Goal: Transaction & Acquisition: Purchase product/service

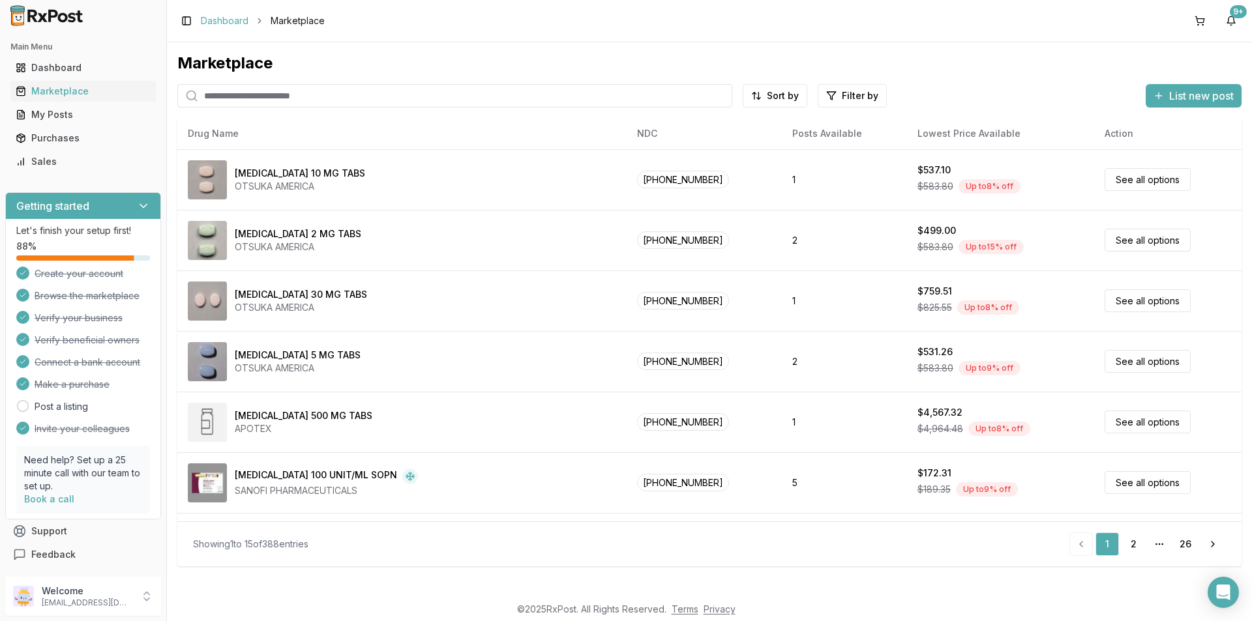
click at [234, 18] on link "Dashboard" at bounding box center [225, 20] width 48 height 13
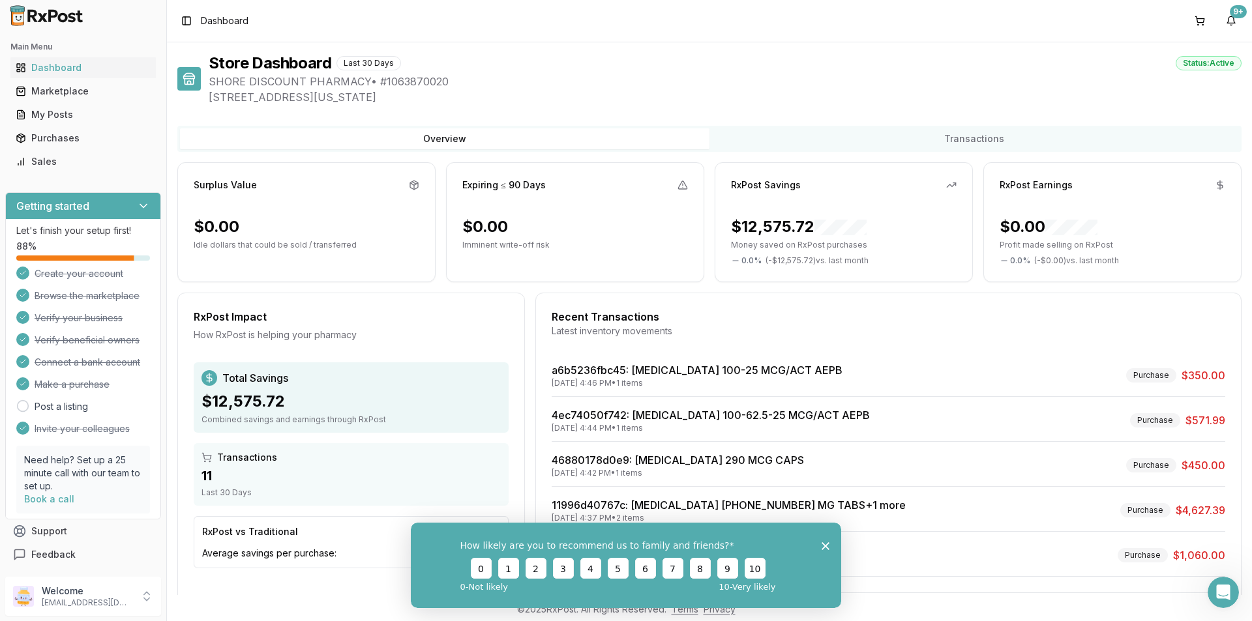
click at [264, 133] on button "Overview" at bounding box center [445, 138] width 530 height 21
click at [239, 133] on button "Overview" at bounding box center [445, 138] width 530 height 21
click at [74, 92] on div "Marketplace" at bounding box center [83, 91] width 135 height 13
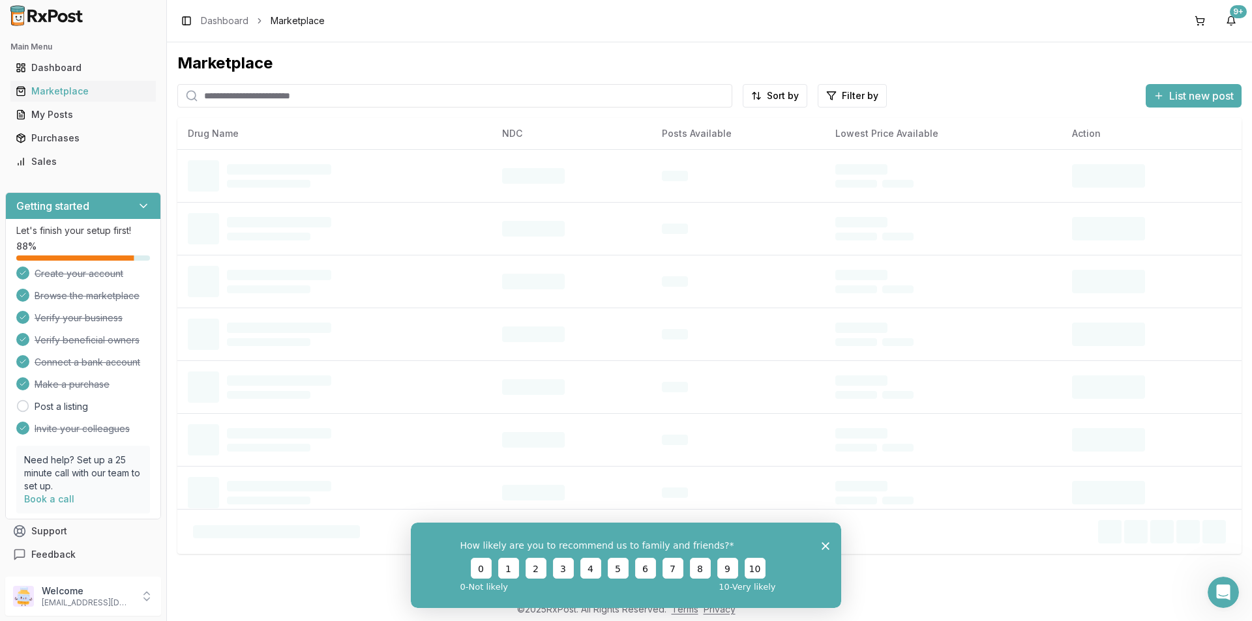
click at [213, 99] on input "search" at bounding box center [454, 95] width 555 height 23
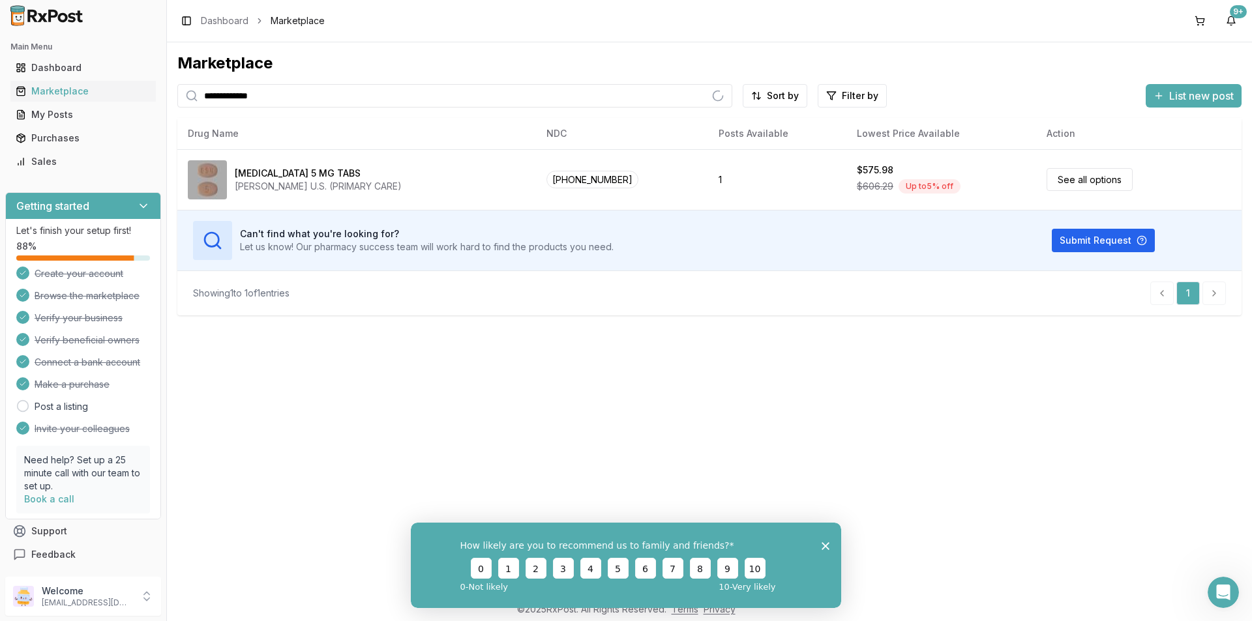
type input "**********"
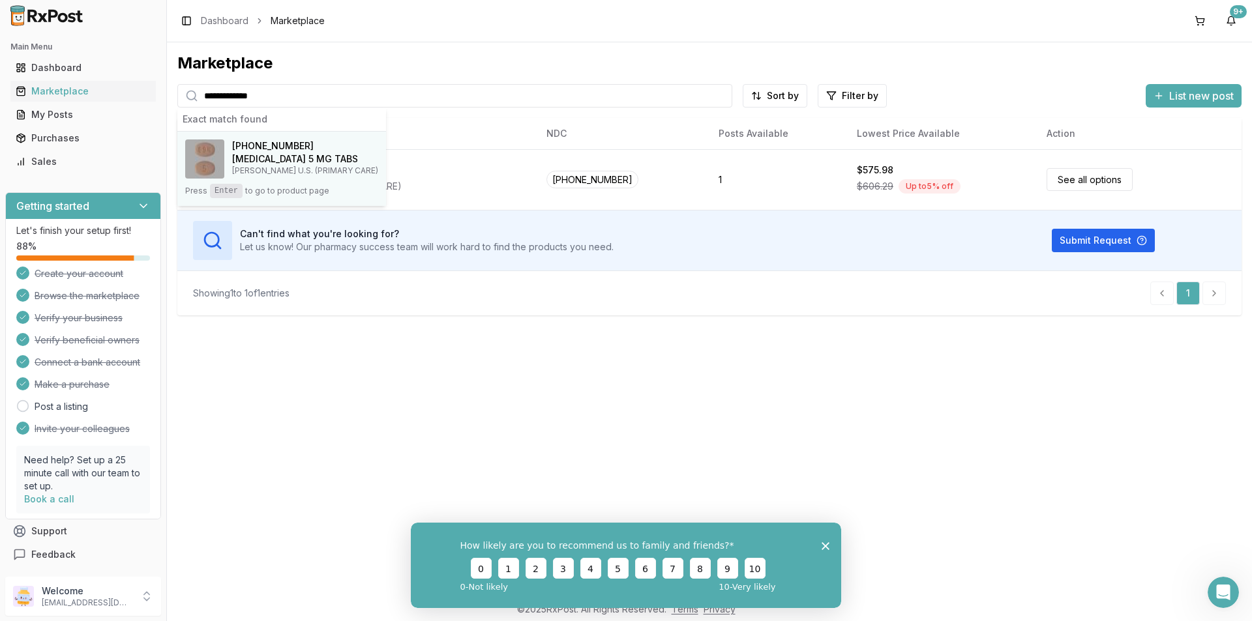
click at [298, 149] on span "00003-0894-21" at bounding box center [273, 146] width 82 height 13
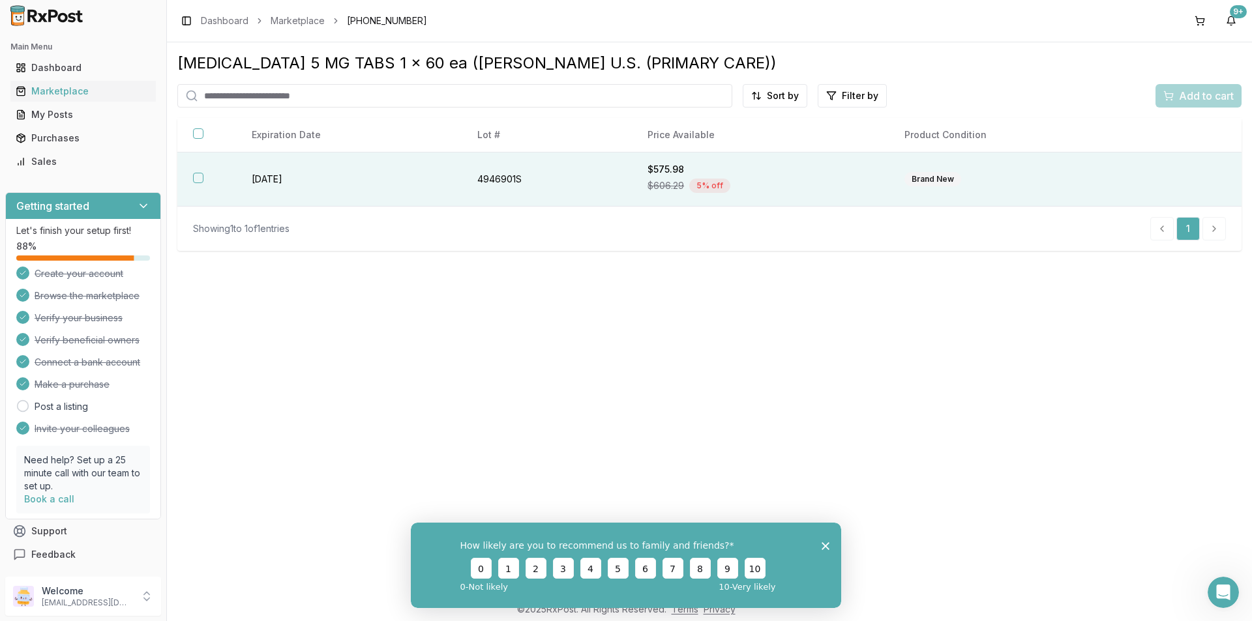
click at [674, 173] on div "$575.98" at bounding box center [761, 169] width 226 height 13
click at [828, 543] on polygon "Close survey" at bounding box center [826, 546] width 8 height 8
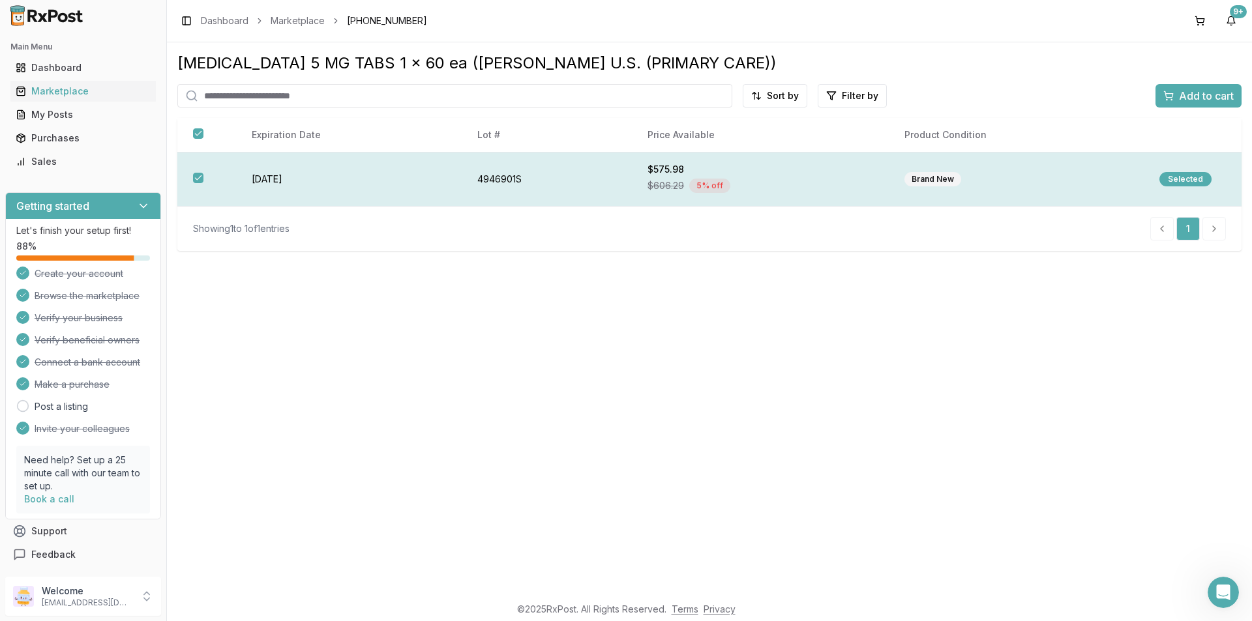
click at [1205, 179] on div "Selected" at bounding box center [1185, 179] width 52 height 14
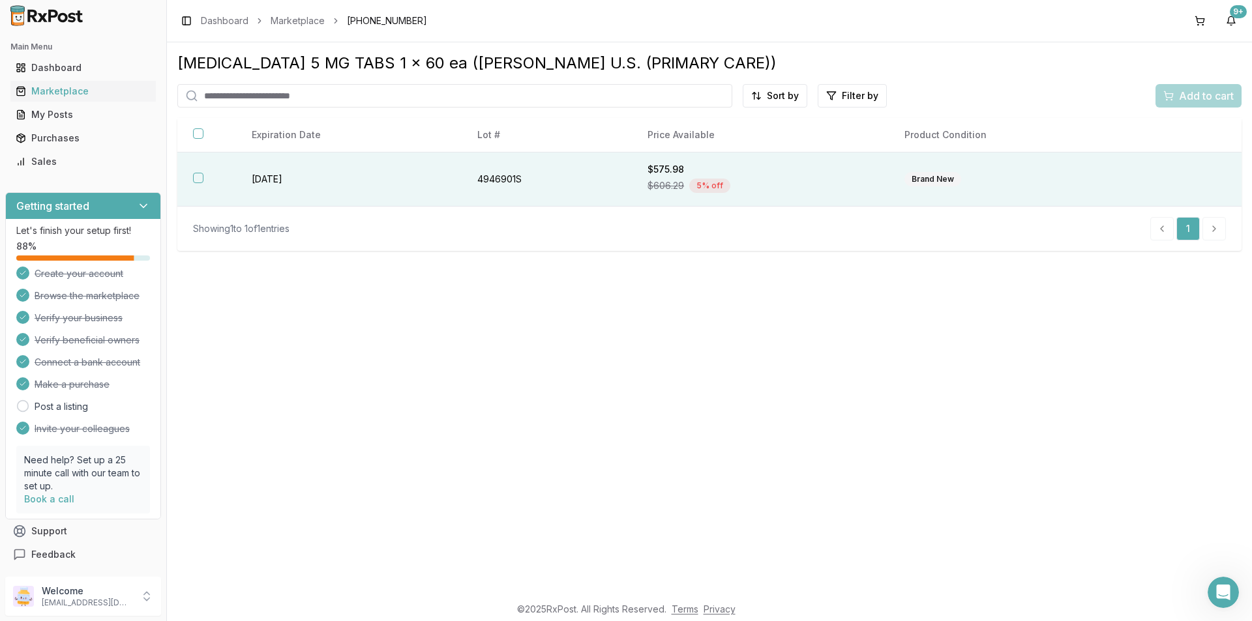
click at [1219, 95] on div "Add to cart" at bounding box center [1199, 95] width 86 height 23
click at [1205, 96] on div "Add to cart" at bounding box center [1199, 95] width 86 height 23
click at [1208, 93] on div "Add to cart" at bounding box center [1199, 95] width 86 height 23
click at [1190, 105] on div "Add to cart" at bounding box center [1199, 95] width 86 height 23
click at [291, 182] on td "2027-09-30" at bounding box center [349, 180] width 226 height 54
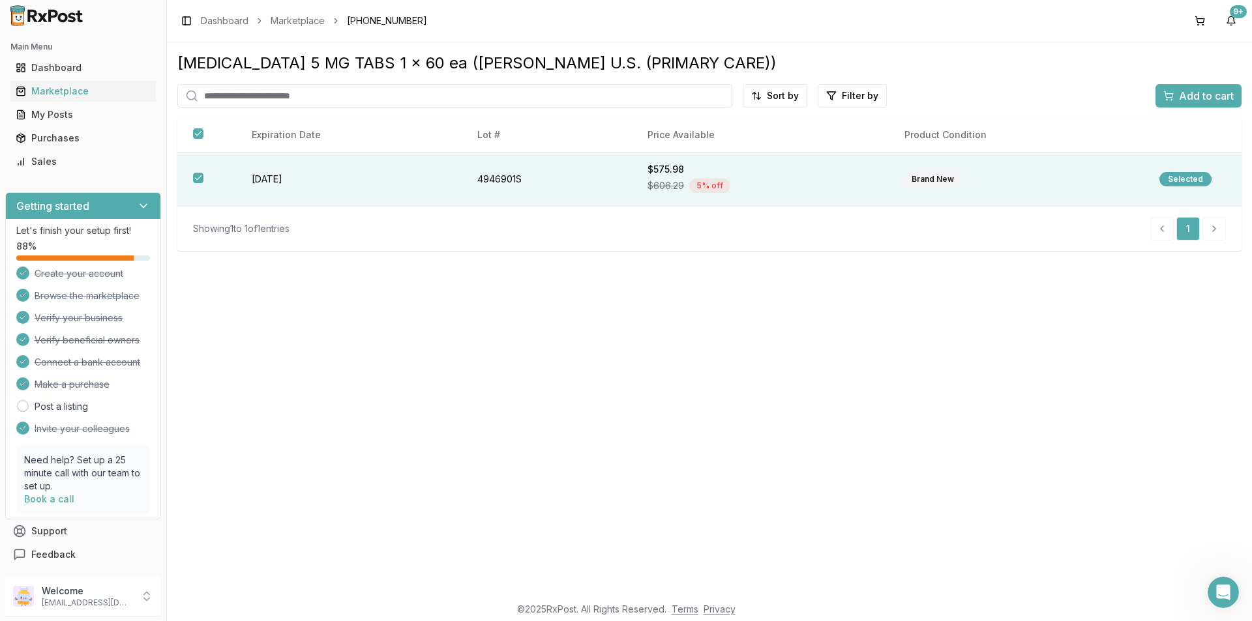
click at [1245, 89] on div "Eliquis 5 MG TABS 1 x 60 ea (B-M SQUIBB U.S. (PRIMARY CARE)) Sort by Filter by …" at bounding box center [709, 318] width 1085 height 553
click at [1219, 93] on span "Add to cart" at bounding box center [1206, 96] width 55 height 16
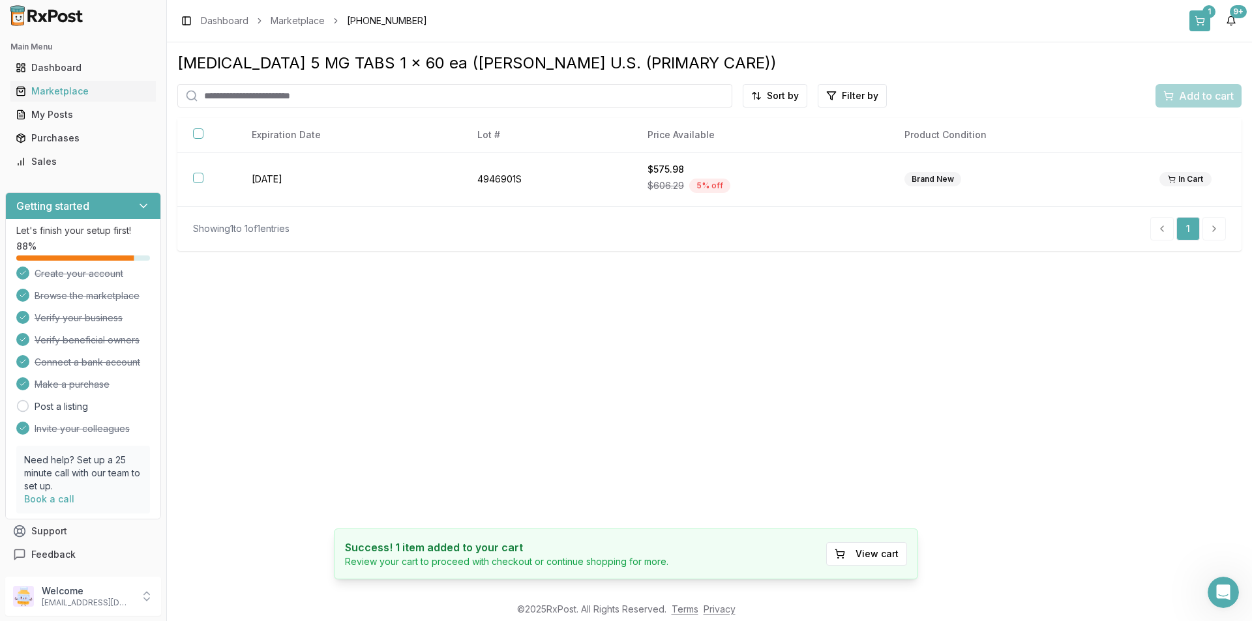
click at [1202, 14] on div "1" at bounding box center [1208, 11] width 13 height 13
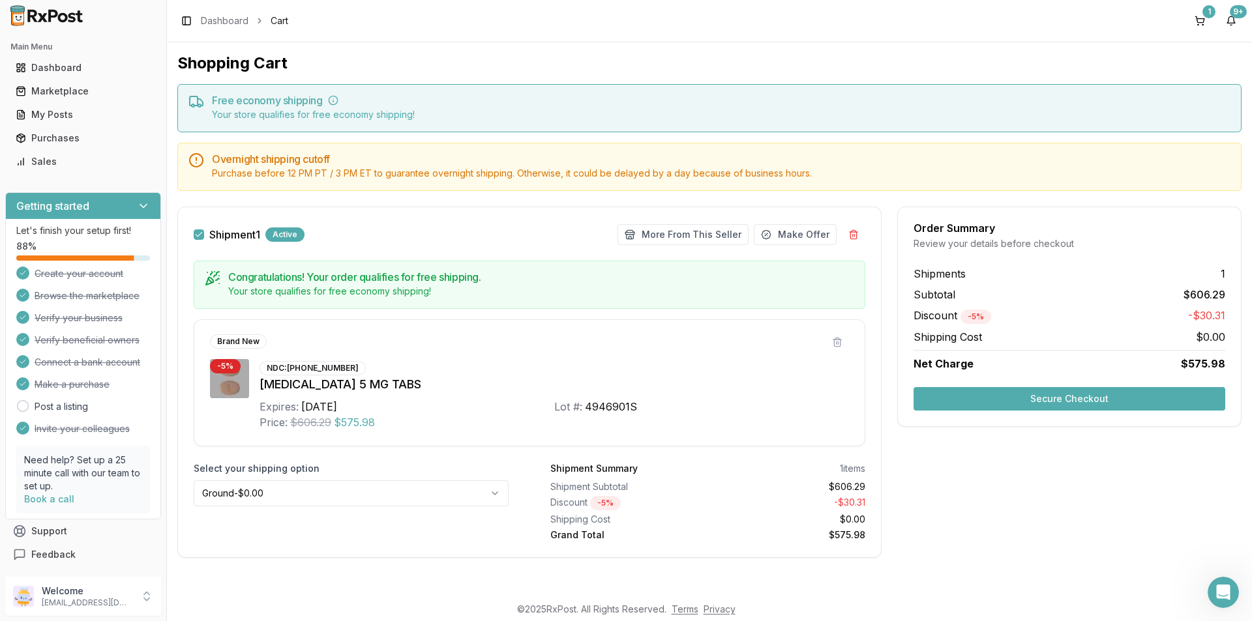
click at [1105, 396] on button "Secure Checkout" at bounding box center [1070, 398] width 312 height 23
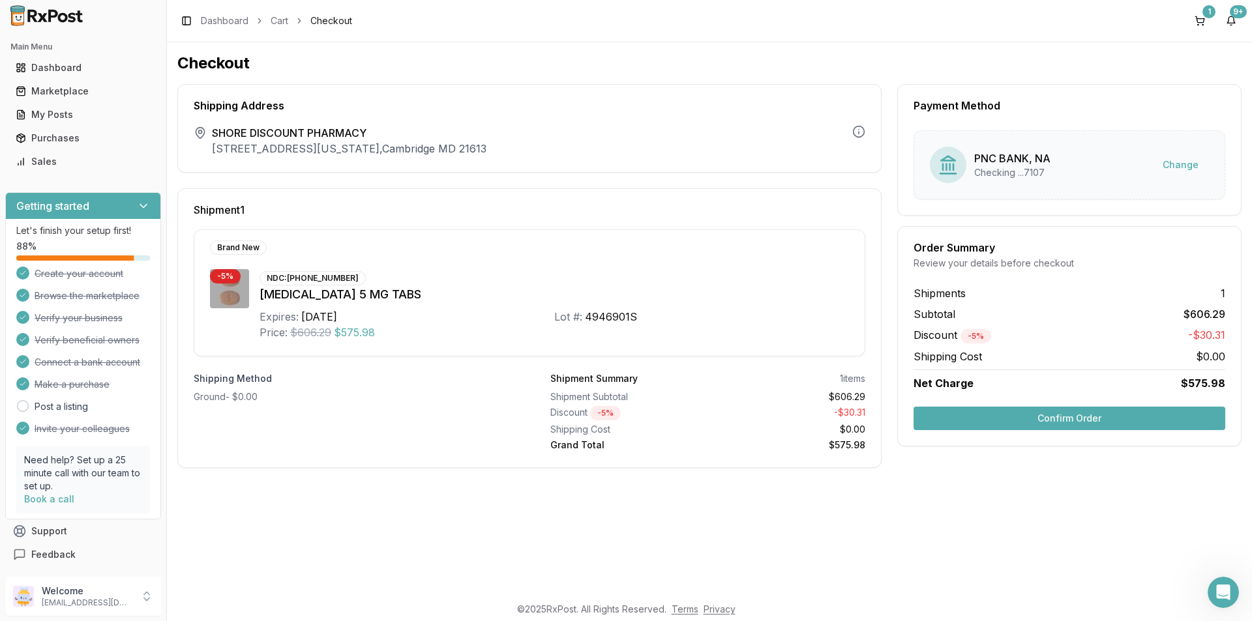
click at [1066, 418] on button "Confirm Order" at bounding box center [1070, 418] width 312 height 23
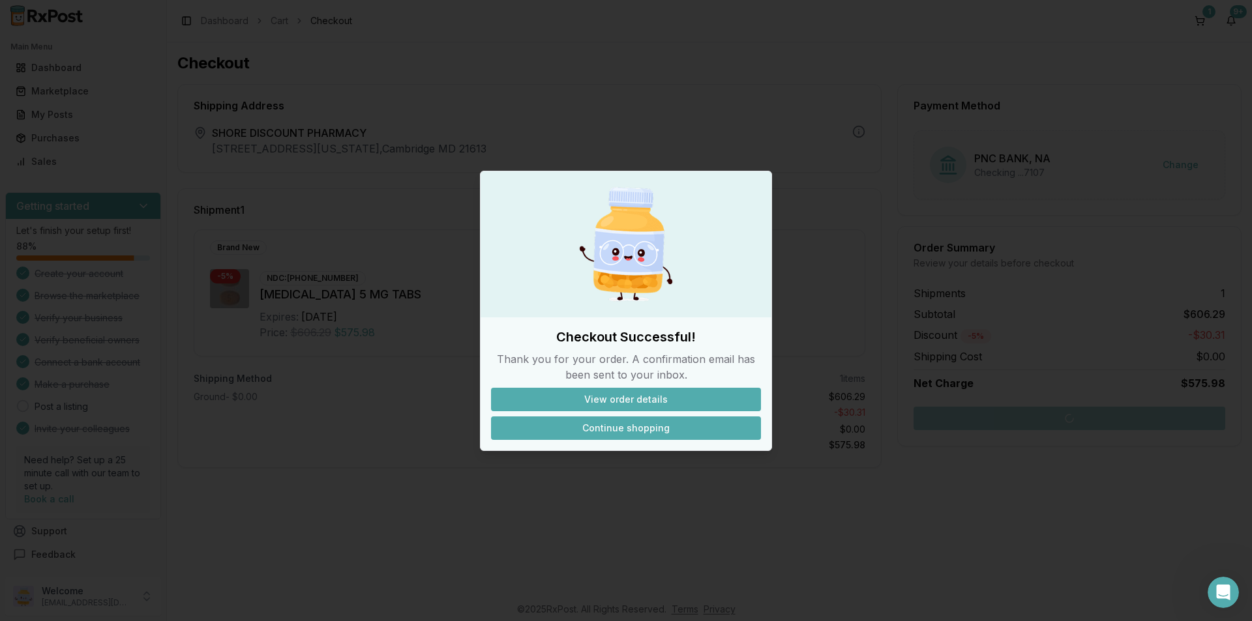
click at [642, 434] on button "Continue shopping" at bounding box center [626, 428] width 270 height 23
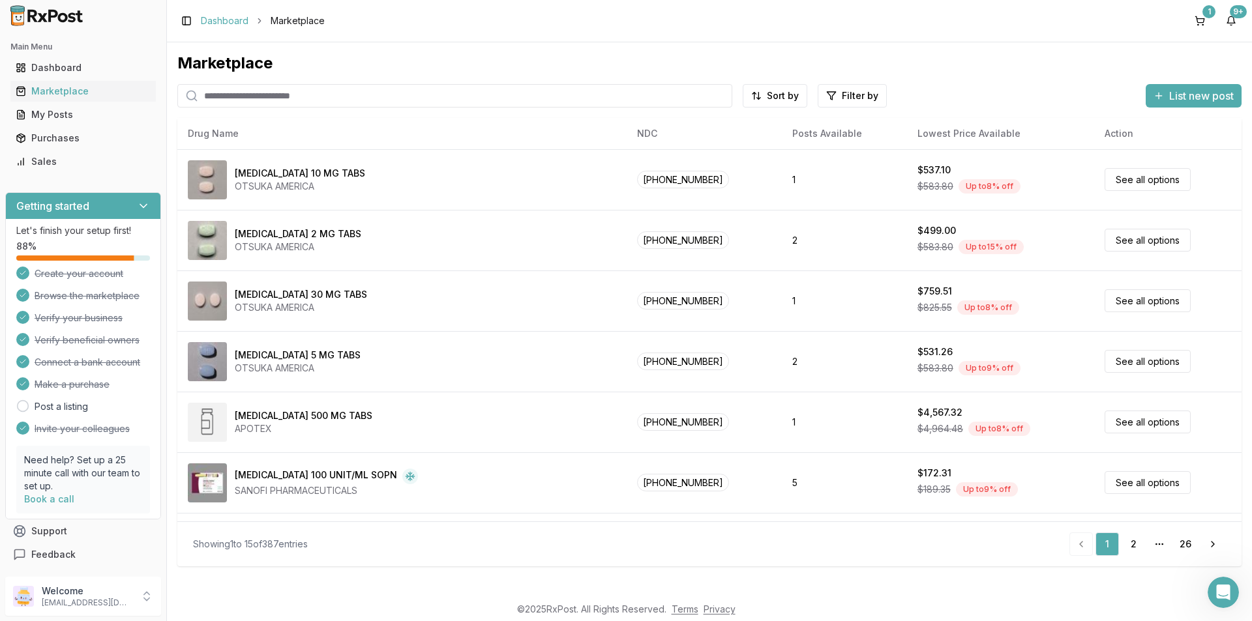
click at [239, 18] on link "Dashboard" at bounding box center [225, 20] width 48 height 13
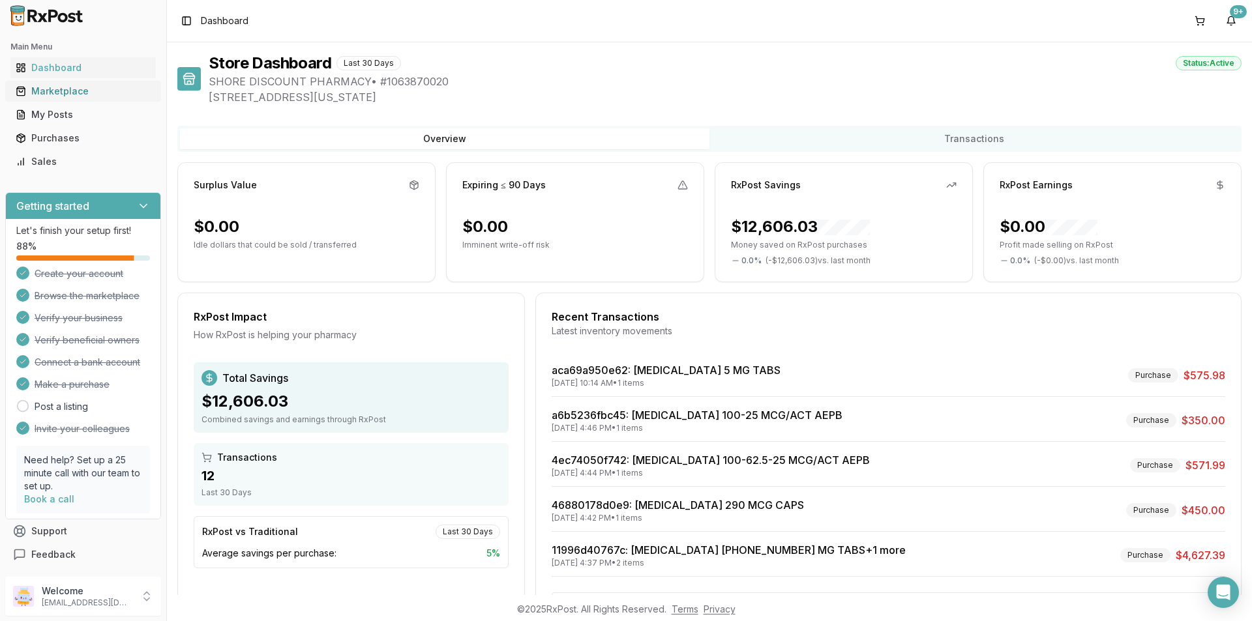
click at [83, 93] on div "Marketplace" at bounding box center [83, 91] width 135 height 13
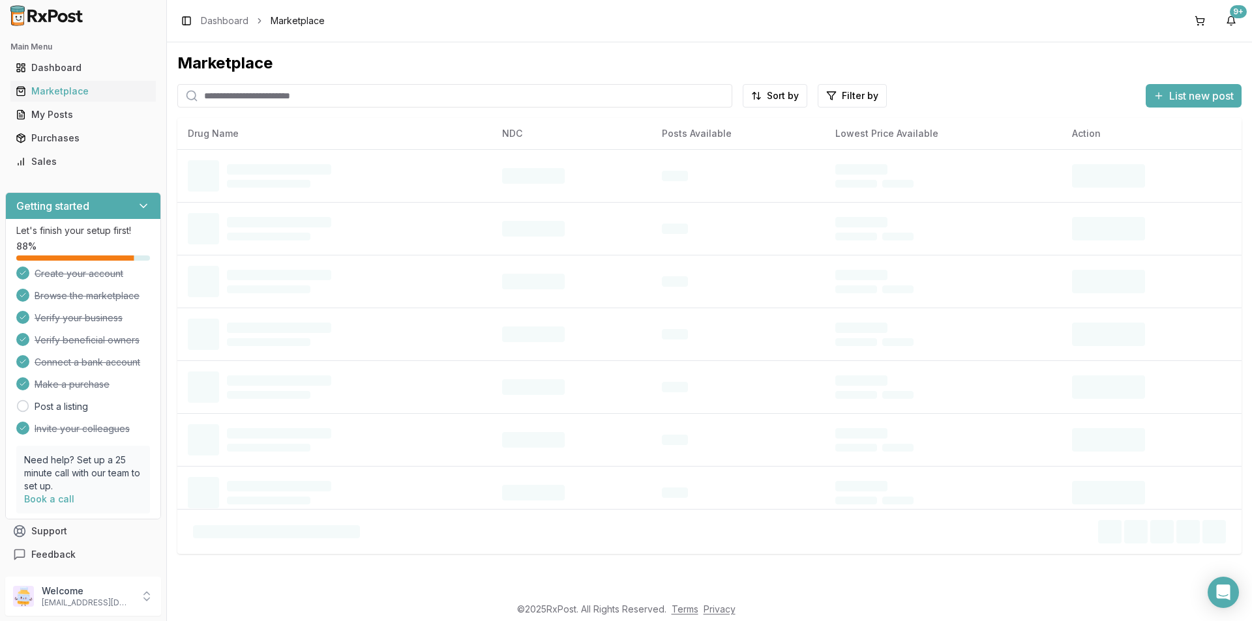
click at [240, 97] on input "search" at bounding box center [454, 95] width 555 height 23
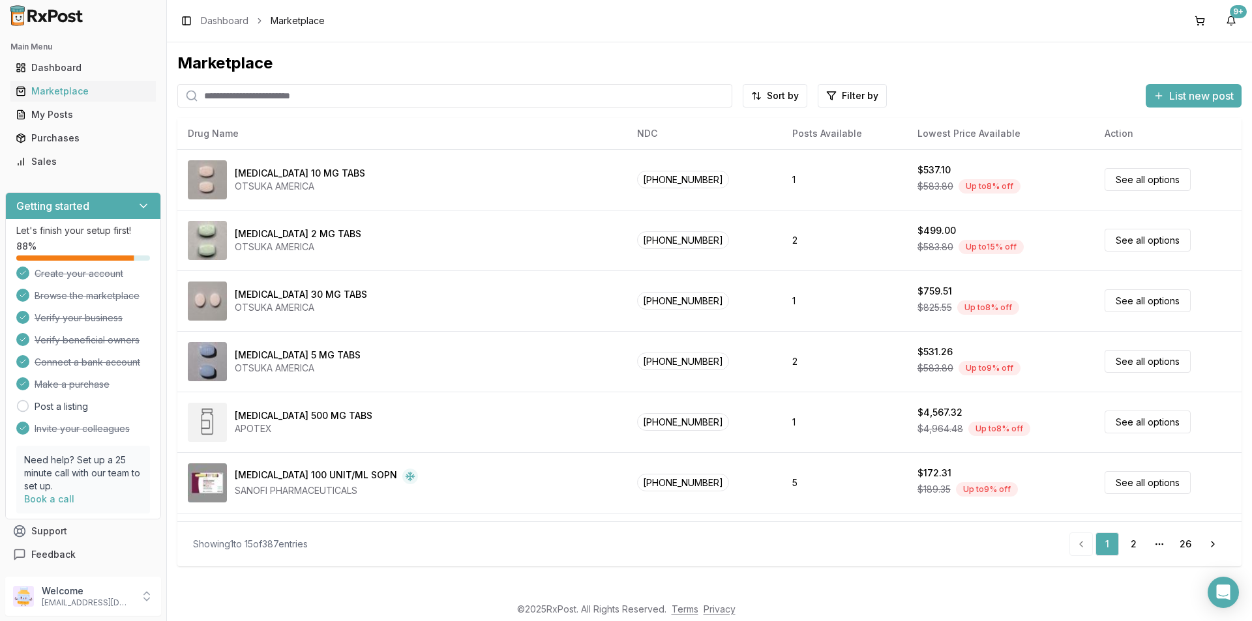
click at [205, 93] on input "search" at bounding box center [454, 95] width 555 height 23
type input "********"
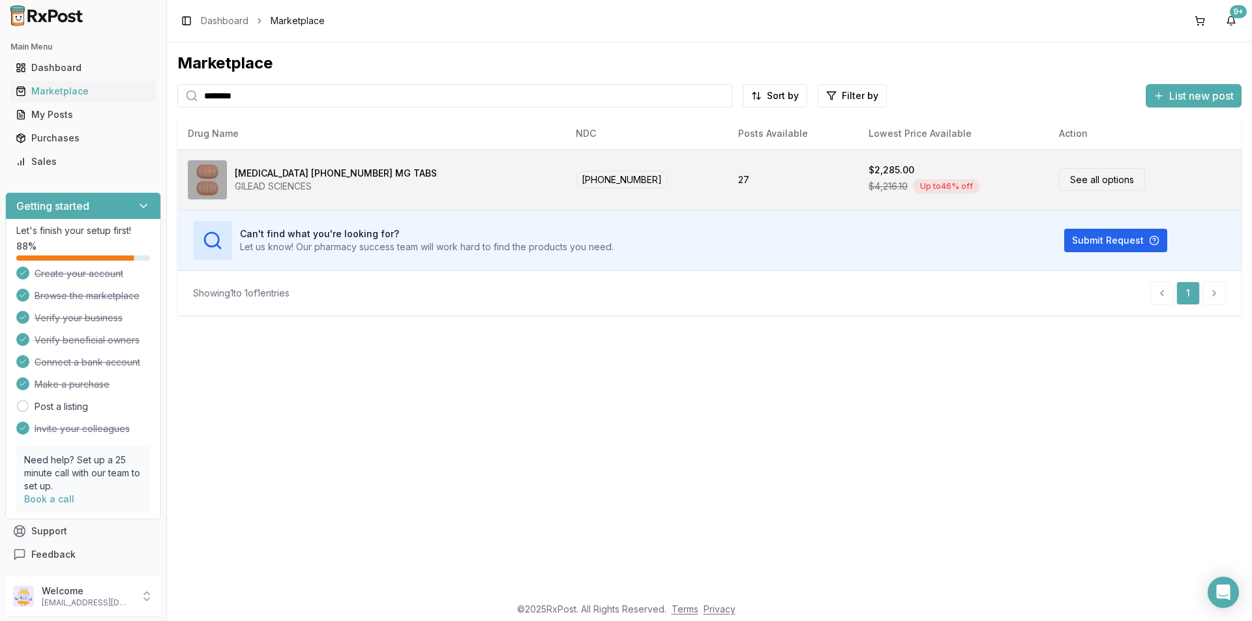
click at [1078, 181] on link "See all options" at bounding box center [1102, 179] width 86 height 23
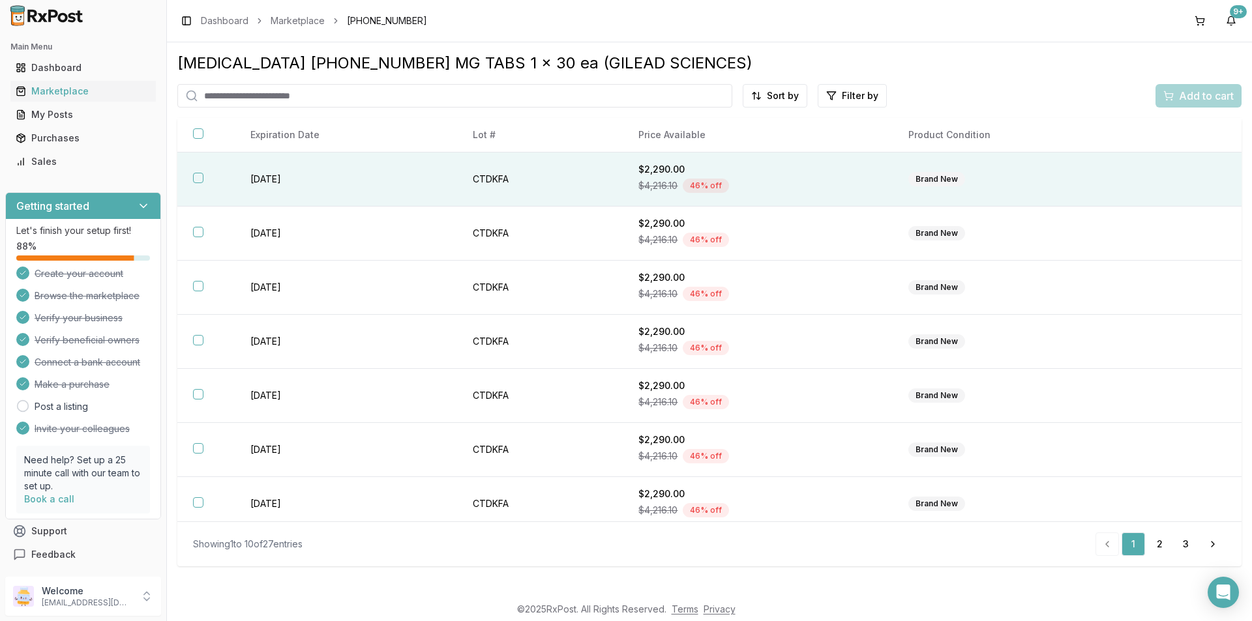
click at [198, 179] on button "button" at bounding box center [198, 178] width 10 height 10
click at [1219, 96] on span "Add to cart" at bounding box center [1206, 96] width 55 height 16
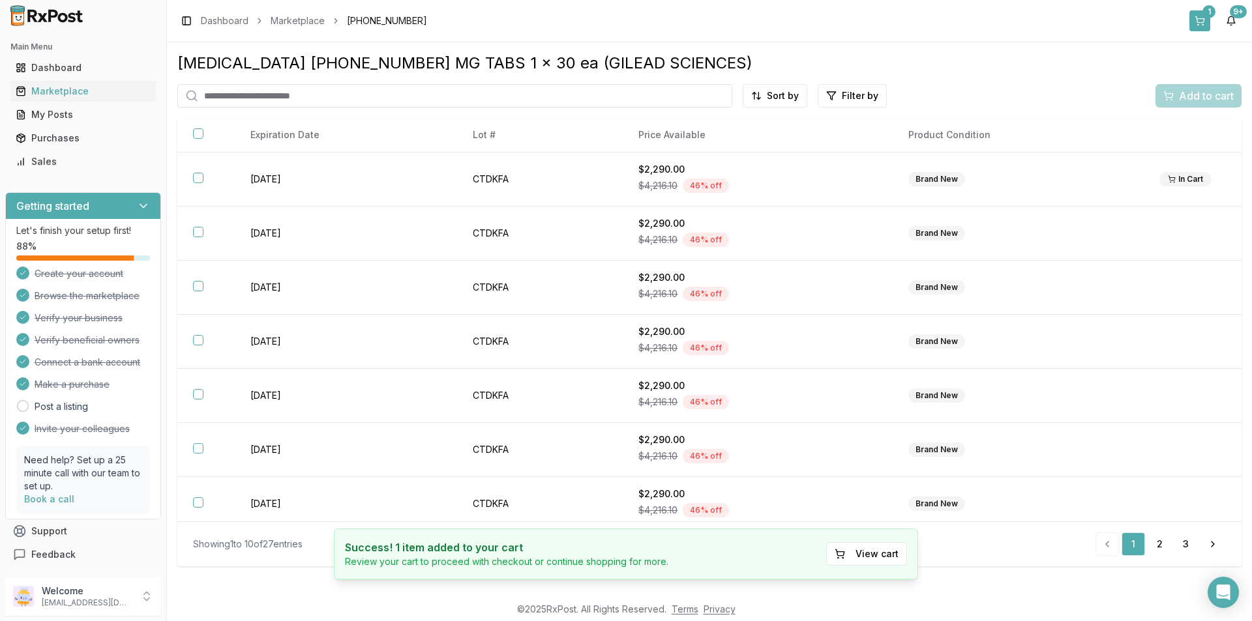
click at [1212, 8] on div "1" at bounding box center [1208, 11] width 13 height 13
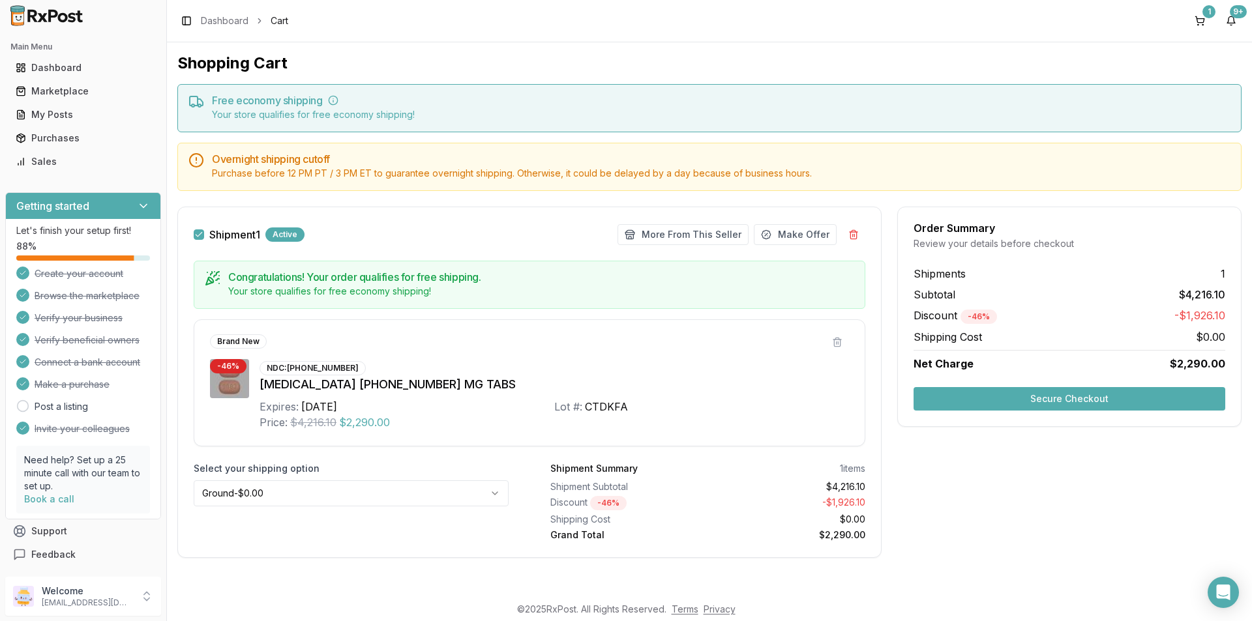
click at [494, 490] on html "Main Menu Dashboard Marketplace My Posts Purchases Sales Getting started Let's …" at bounding box center [626, 310] width 1252 height 621
click at [1072, 398] on button "Secure Checkout" at bounding box center [1070, 398] width 312 height 23
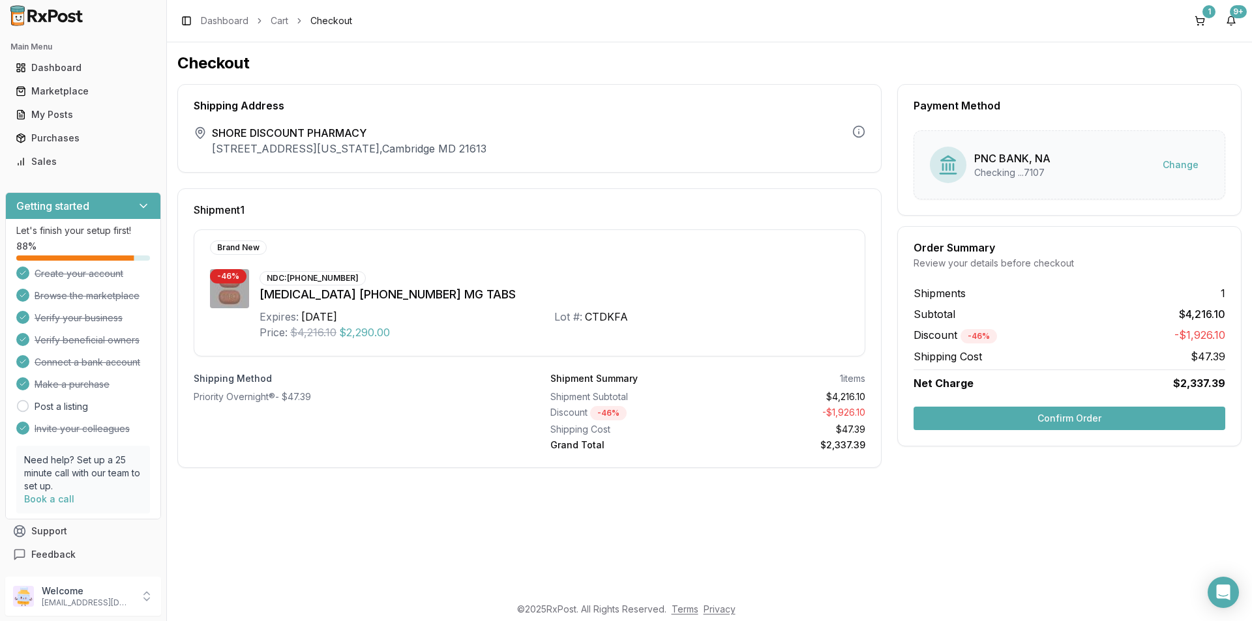
click at [1058, 419] on button "Confirm Order" at bounding box center [1070, 418] width 312 height 23
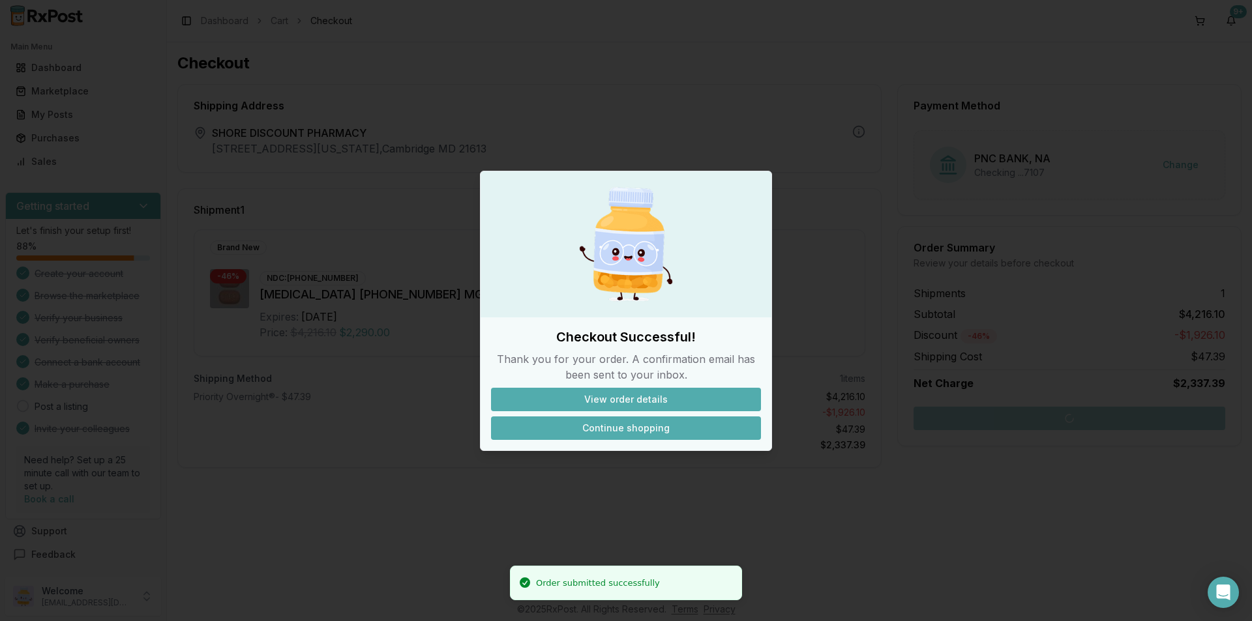
click at [621, 431] on button "Continue shopping" at bounding box center [626, 428] width 270 height 23
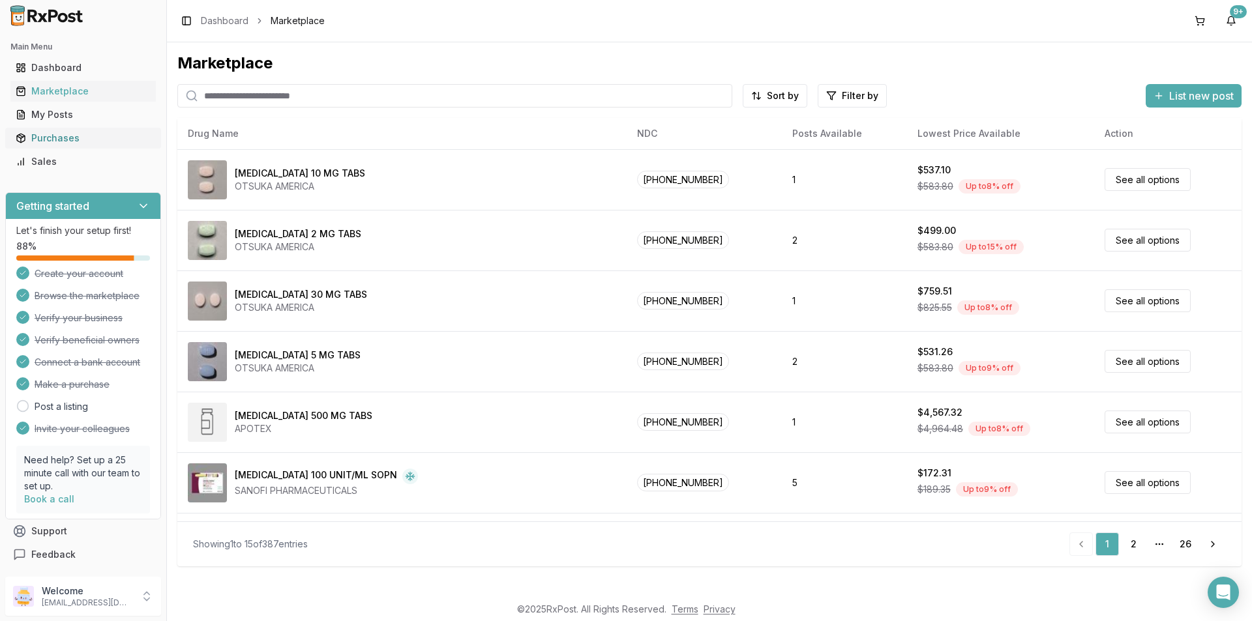
click at [71, 138] on div "Purchases" at bounding box center [83, 138] width 135 height 13
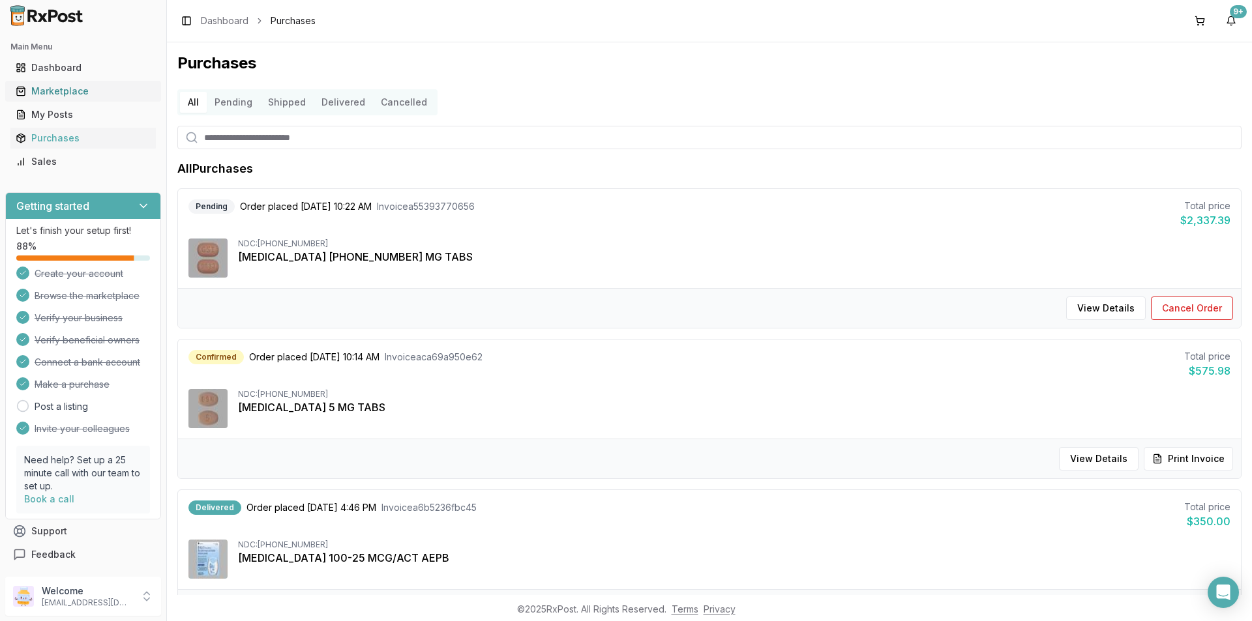
click at [72, 91] on div "Marketplace" at bounding box center [83, 91] width 135 height 13
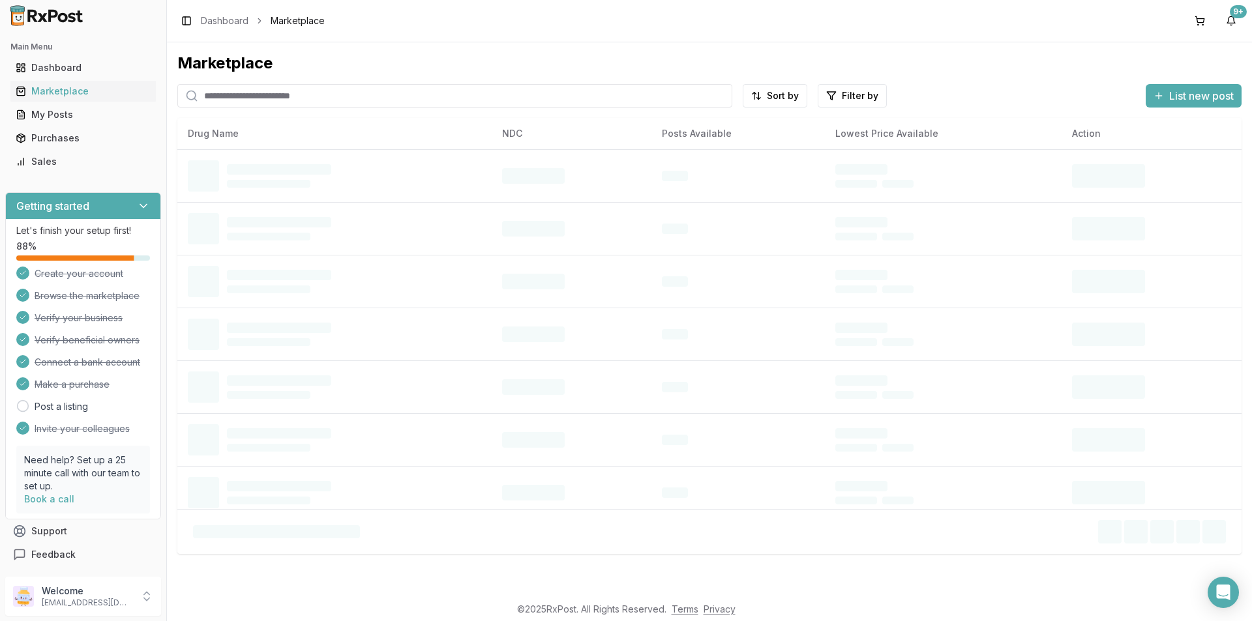
click at [223, 98] on input "search" at bounding box center [454, 95] width 555 height 23
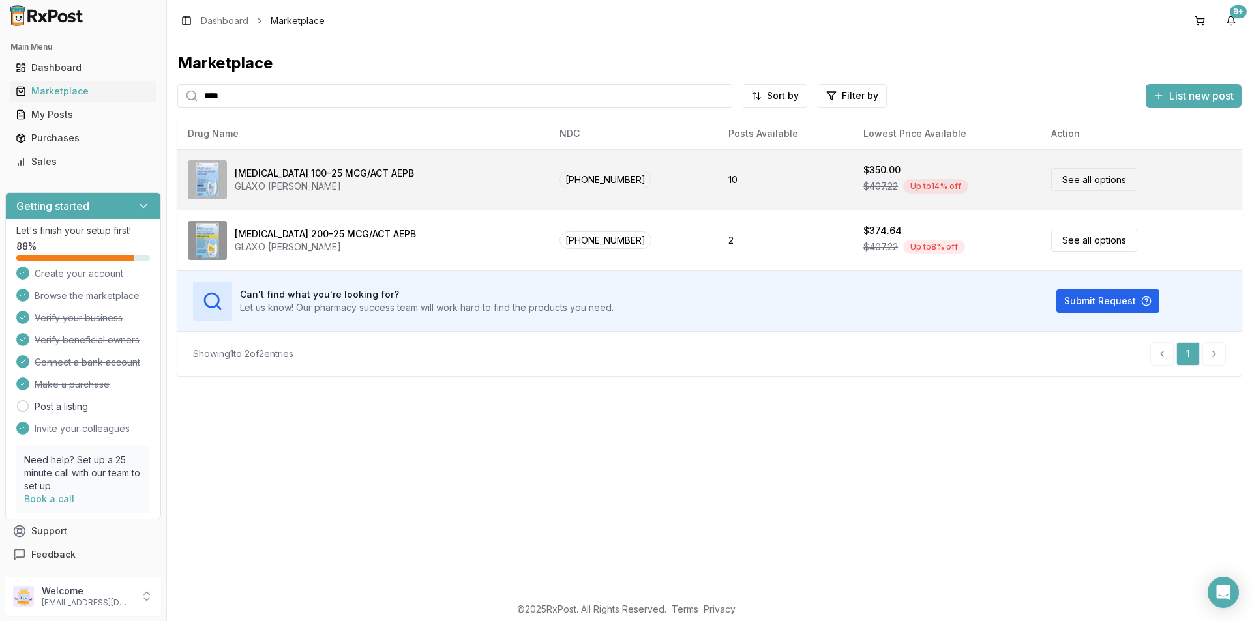
type input "****"
click at [1075, 176] on link "See all options" at bounding box center [1094, 179] width 86 height 23
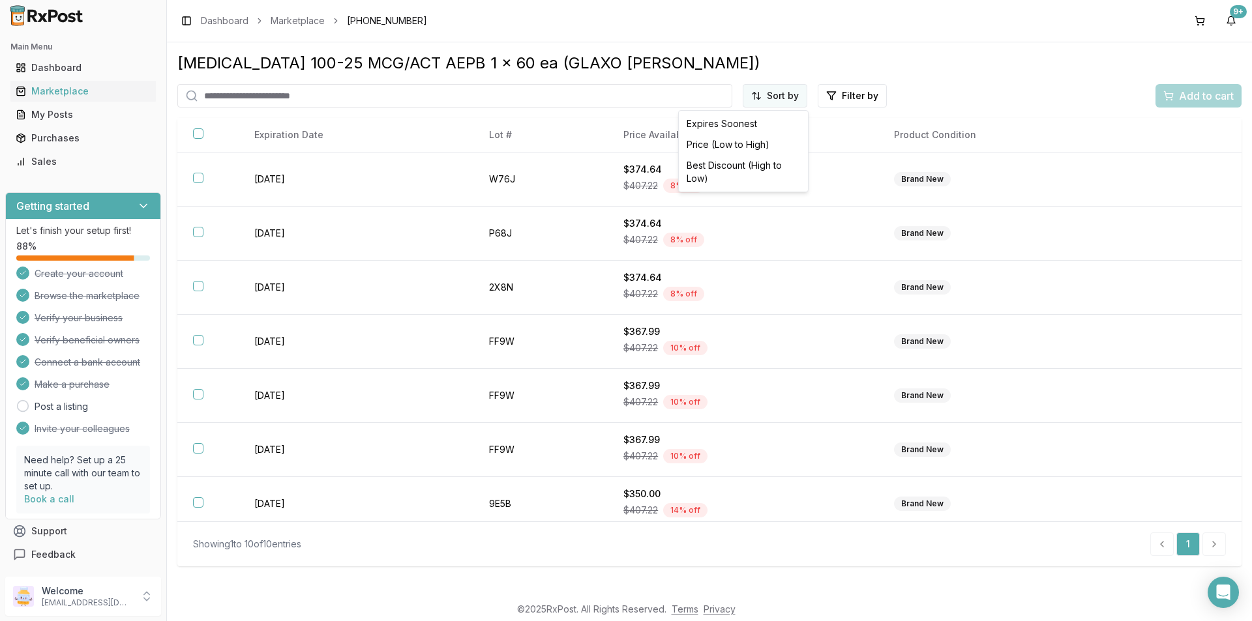
click at [790, 99] on html "Main Menu Dashboard Marketplace My Posts Purchases Sales Getting started Let's …" at bounding box center [626, 310] width 1252 height 621
click at [753, 145] on div "Price (Low to High)" at bounding box center [743, 144] width 124 height 21
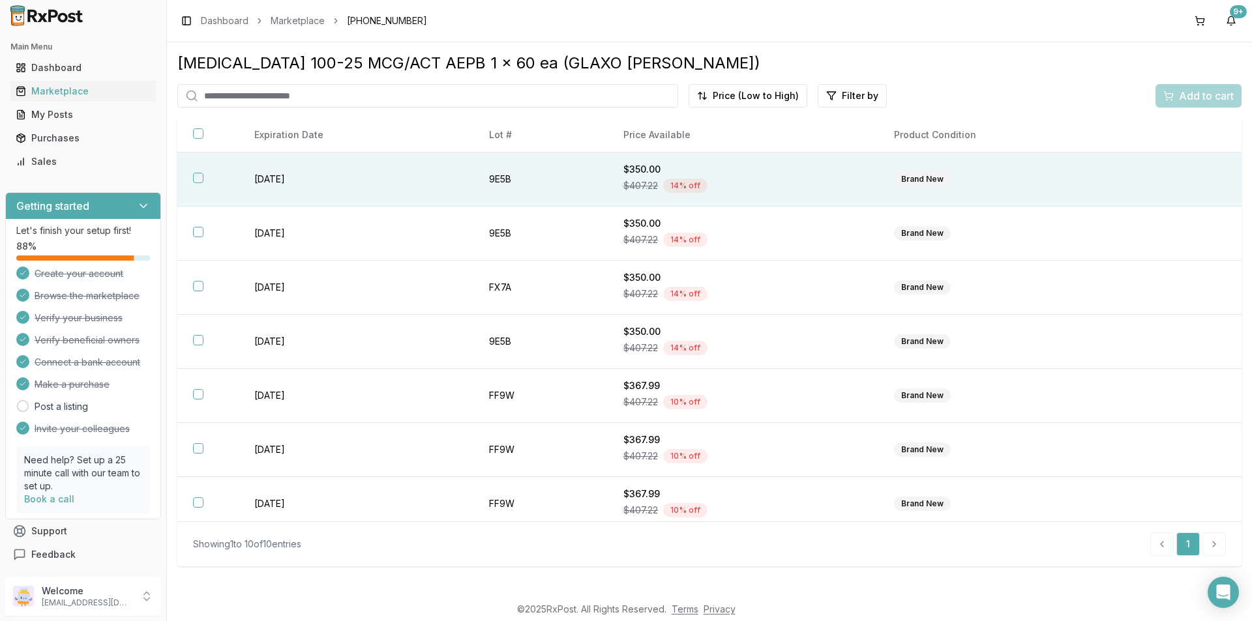
click at [203, 179] on button "button" at bounding box center [198, 178] width 10 height 10
click at [1190, 91] on span "Add to cart" at bounding box center [1206, 96] width 55 height 16
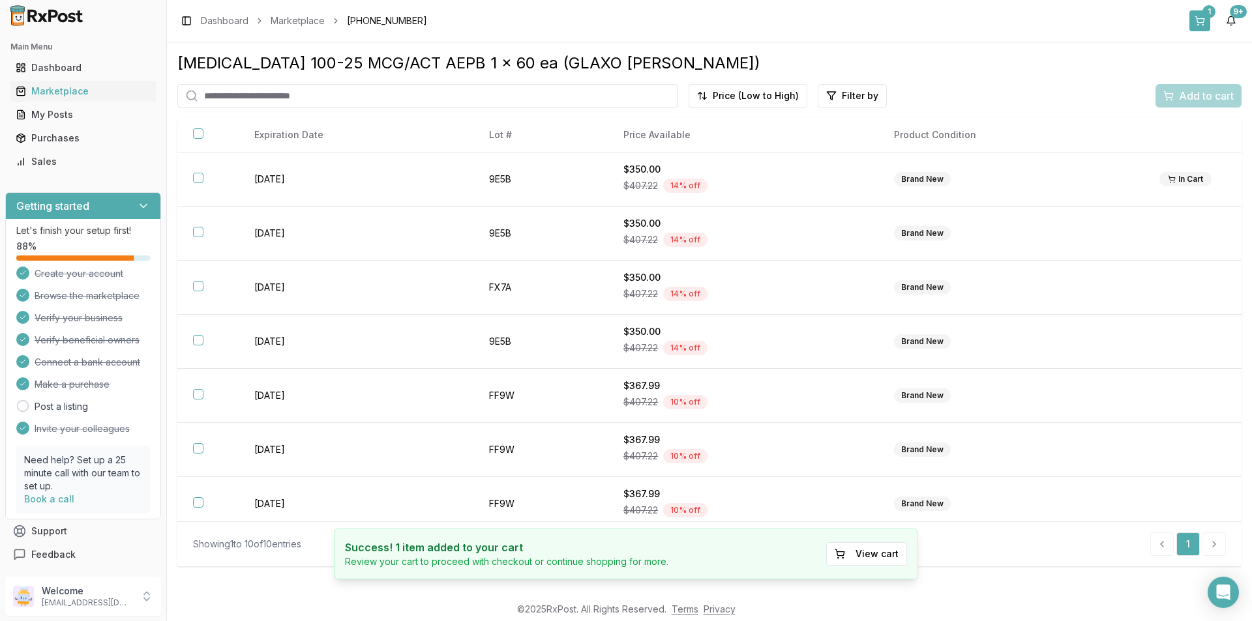
click at [1204, 19] on button "1" at bounding box center [1199, 20] width 21 height 21
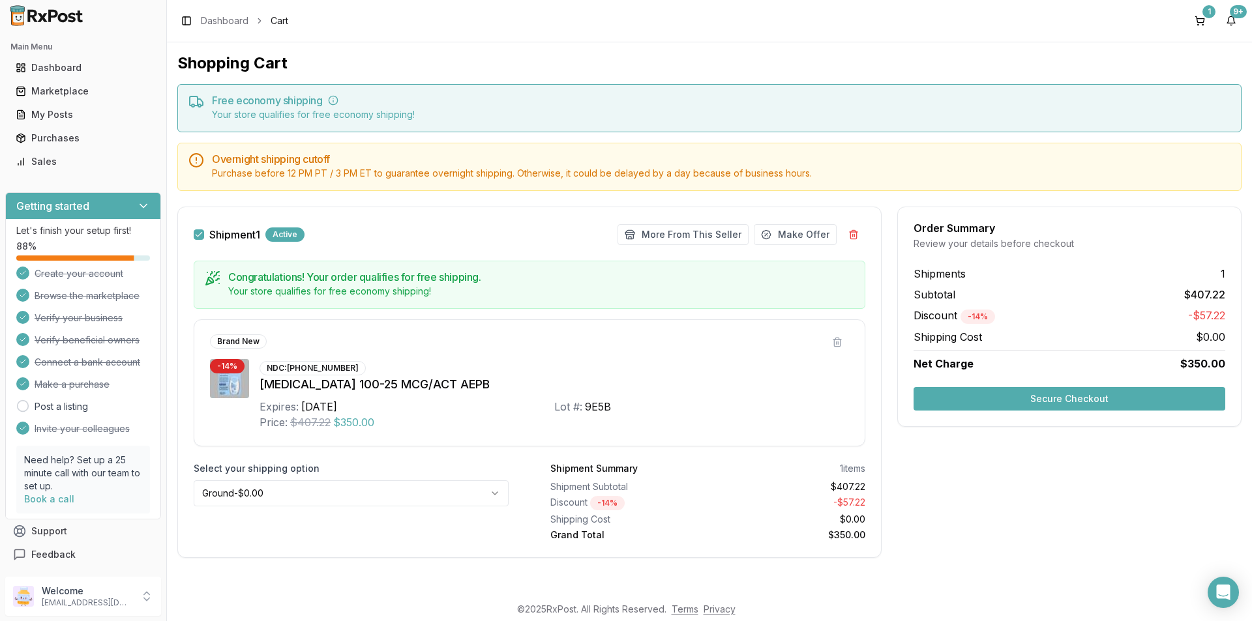
click at [1140, 406] on button "Secure Checkout" at bounding box center [1070, 398] width 312 height 23
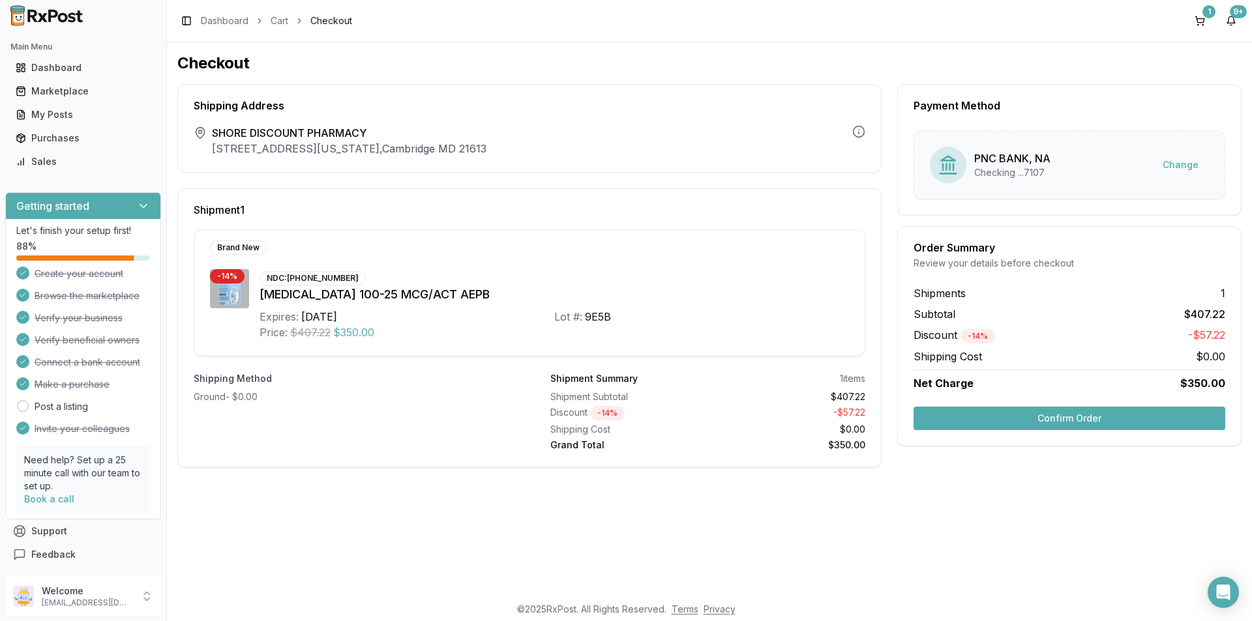
click at [1118, 408] on button "Confirm Order" at bounding box center [1070, 418] width 312 height 23
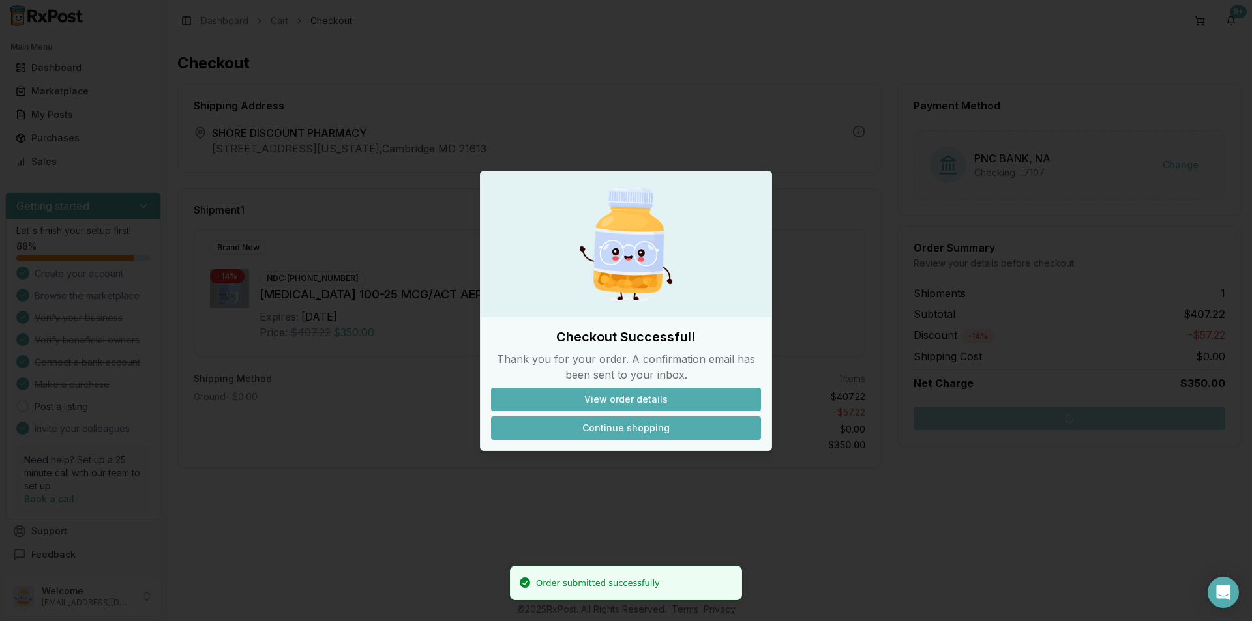
click at [634, 430] on button "Continue shopping" at bounding box center [626, 428] width 270 height 23
